Goal: Transaction & Acquisition: Purchase product/service

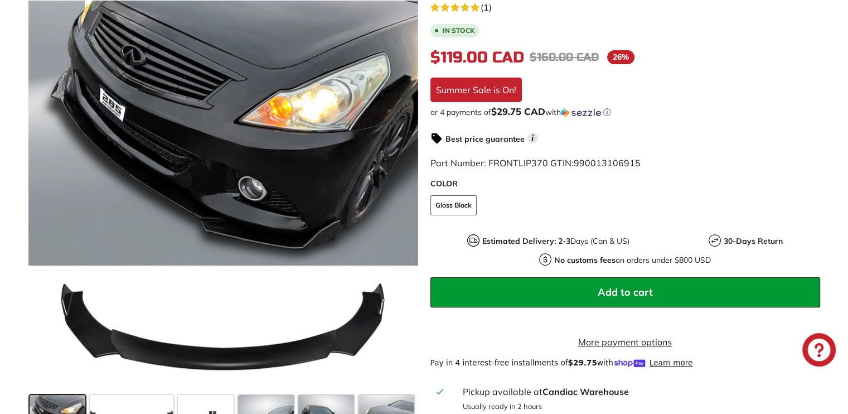
scroll to position [241, 0]
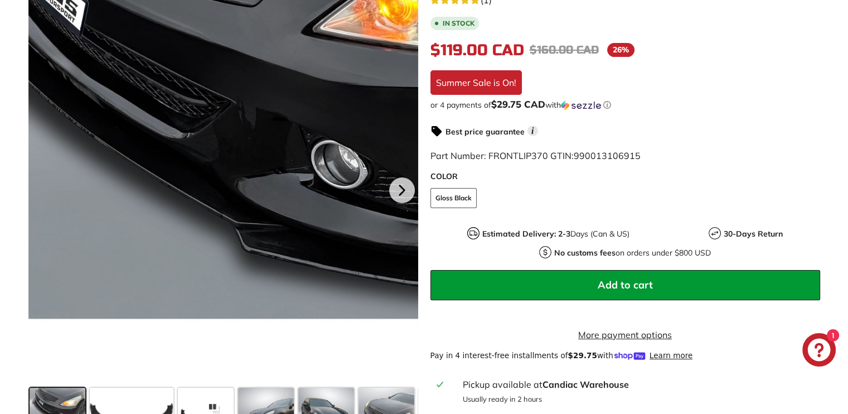
click at [165, 207] on div at bounding box center [223, 188] width 390 height 390
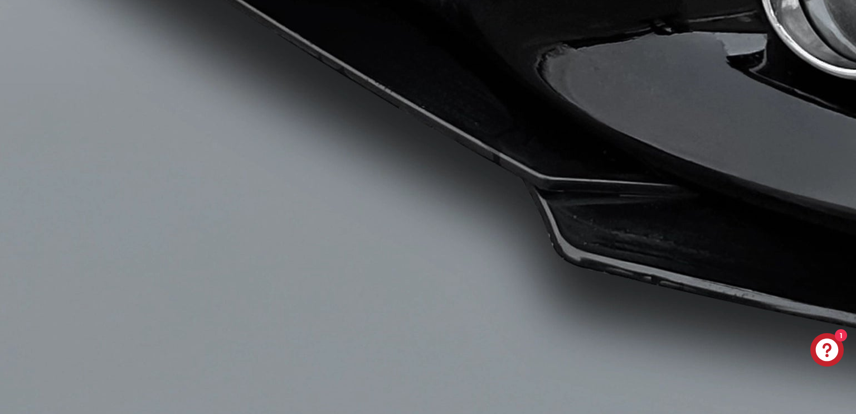
click at [377, 236] on img at bounding box center [672, 48] width 2291 height 2291
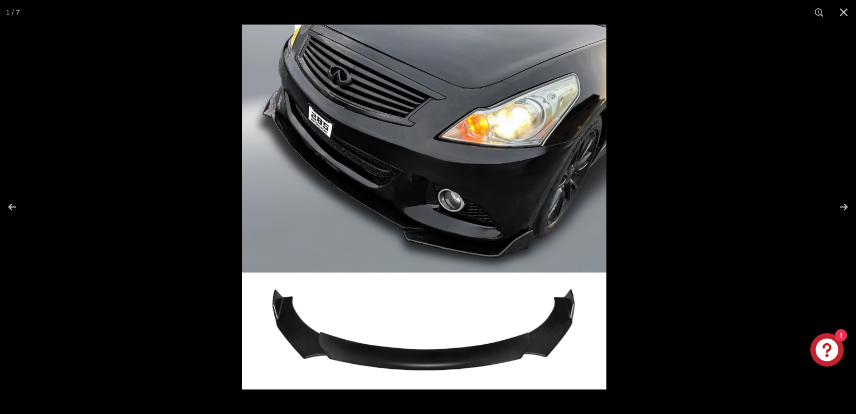
click at [369, 235] on img at bounding box center [424, 207] width 365 height 365
click at [848, 6] on button at bounding box center [844, 12] width 25 height 25
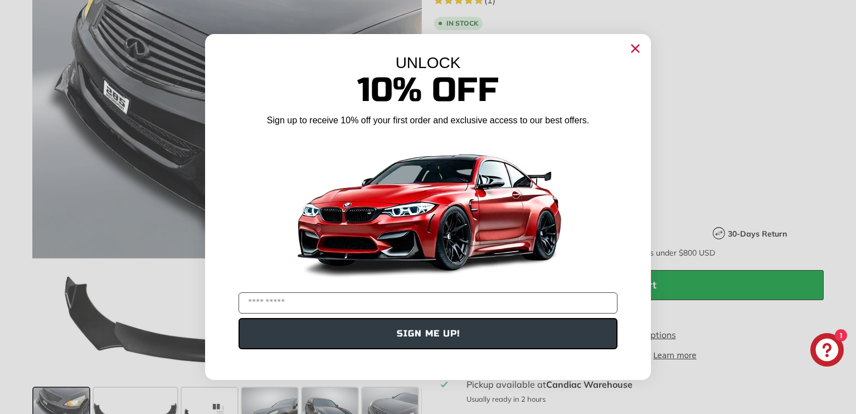
click at [636, 46] on circle "Close dialog" at bounding box center [635, 48] width 17 height 17
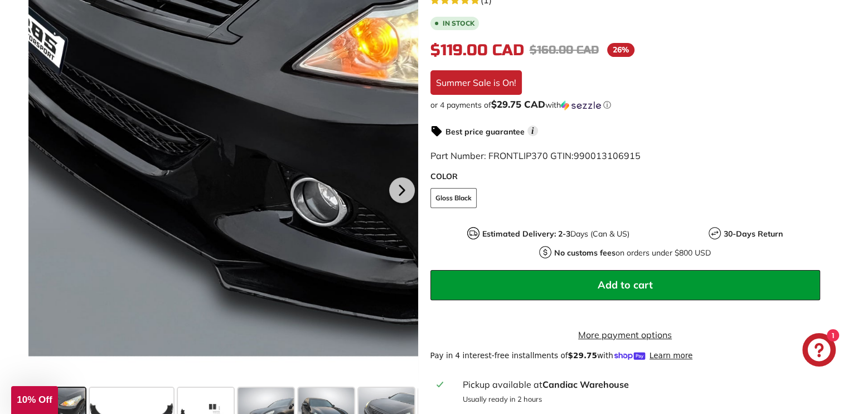
click at [186, 170] on div at bounding box center [223, 188] width 390 height 390
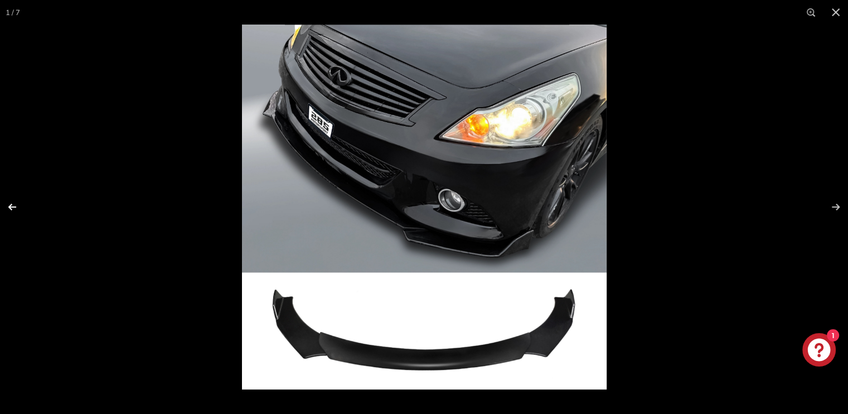
click at [12, 206] on button at bounding box center [19, 207] width 39 height 56
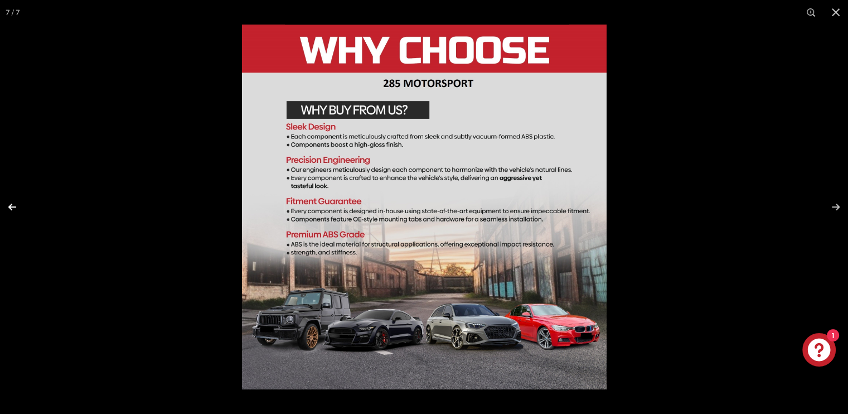
scroll to position [0, 58]
click at [12, 206] on button at bounding box center [19, 207] width 39 height 56
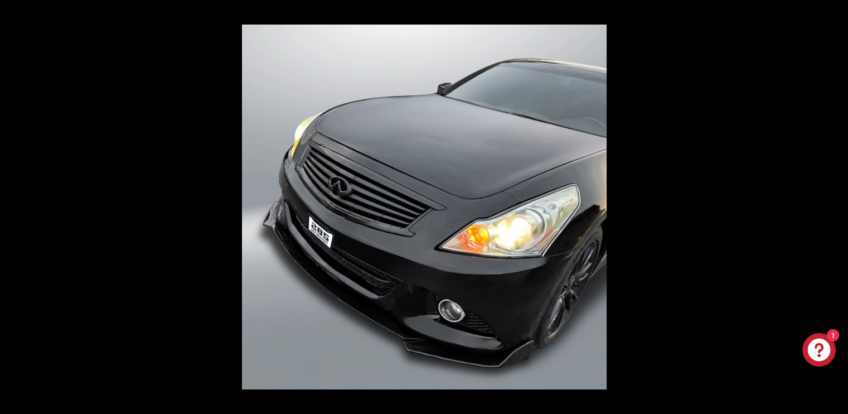
click at [12, 206] on button at bounding box center [19, 207] width 39 height 56
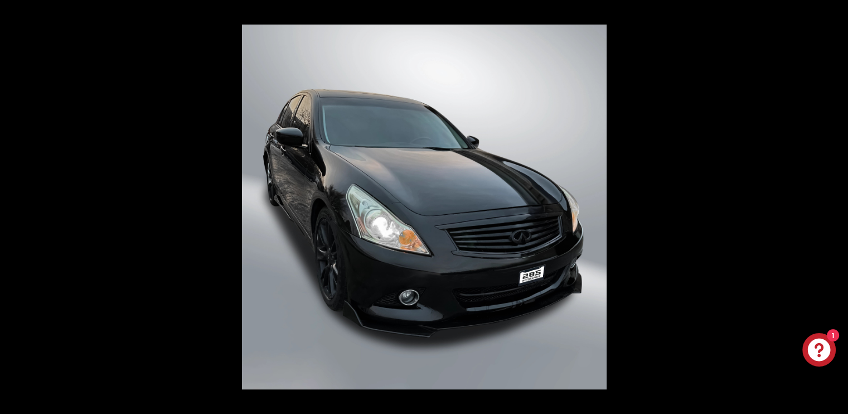
click at [12, 206] on button at bounding box center [19, 207] width 39 height 56
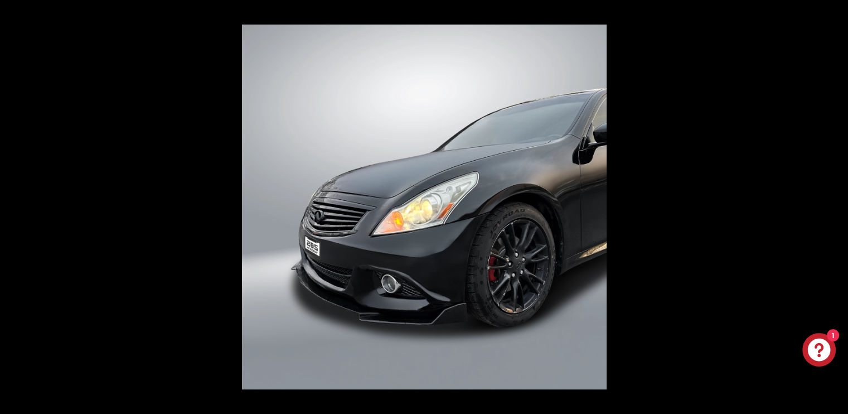
click at [12, 206] on button at bounding box center [19, 207] width 39 height 56
